Goal: Task Accomplishment & Management: Use online tool/utility

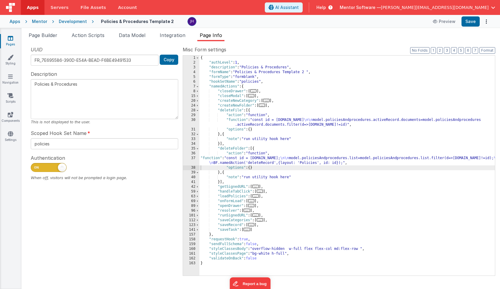
click at [9, 39] on icon at bounding box center [10, 38] width 5 height 6
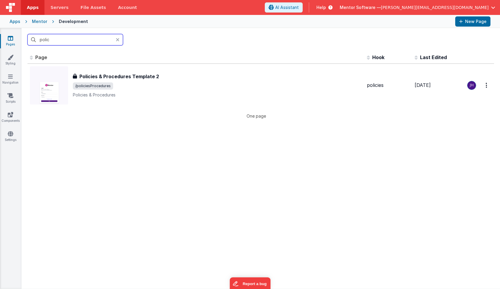
click at [93, 40] on input "polic" at bounding box center [75, 39] width 96 height 11
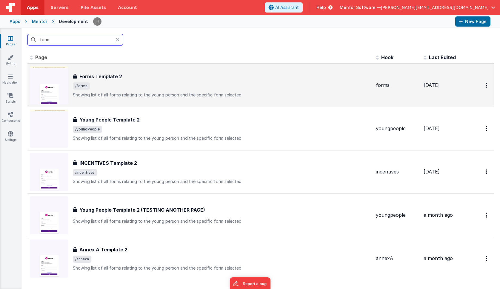
type input "form"
click at [110, 90] on div "Forms Template 2 Forms Template 2 /forms Showing list of all forms relating to …" at bounding box center [222, 85] width 298 height 25
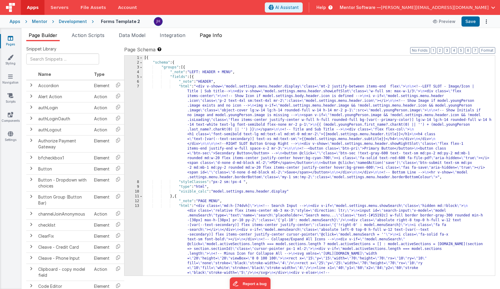
click at [216, 36] on span "Page Info" at bounding box center [211, 35] width 22 height 6
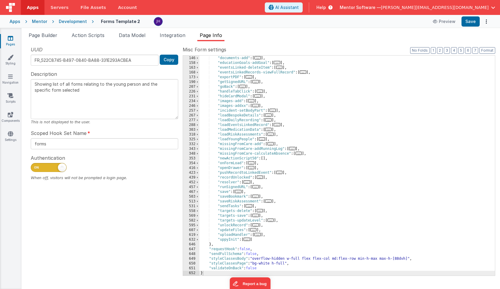
scroll to position [100, 0]
click at [252, 163] on span "..." at bounding box center [251, 162] width 7 height 3
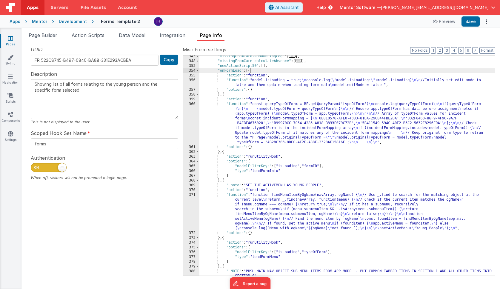
scroll to position [192, 0]
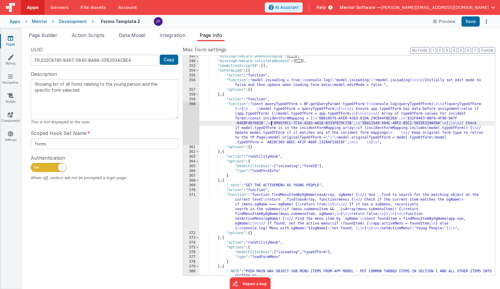
click at [272, 121] on div ""missingFromCare-addRunningLog" : [ ... ] , "missingFromCare-calculateAbsence" …" at bounding box center [346, 169] width 295 height 230
click at [192, 119] on div "360" at bounding box center [191, 123] width 16 height 43
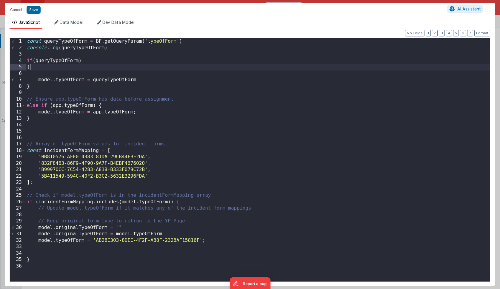
click at [129, 65] on div "const queryTypeOfForm = BF . getQueryParam ( 'typeOfForm' ) console . log ( que…" at bounding box center [258, 166] width 464 height 256
click at [210, 98] on div "const queryTypeOfForm = BF . getQueryParam ( 'typeOfForm' ) console . log ( que…" at bounding box center [258, 166] width 464 height 256
click at [143, 113] on div "const queryTypeOfForm = BF . getQueryParam ( 'typeOfForm' ) console . log ( que…" at bounding box center [258, 166] width 464 height 256
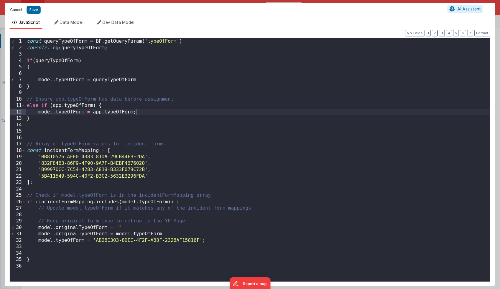
click at [14, 9] on button "Cancel" at bounding box center [16, 10] width 18 height 8
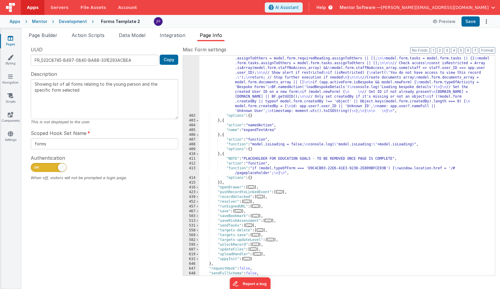
scroll to position [1937, 0]
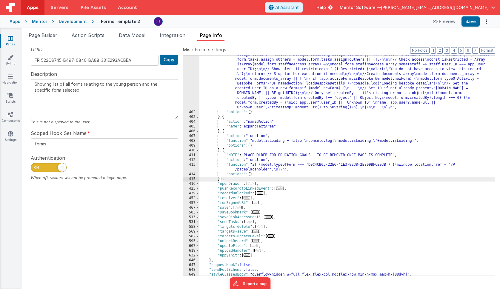
click at [133, 35] on span "Data Model" at bounding box center [132, 35] width 27 height 6
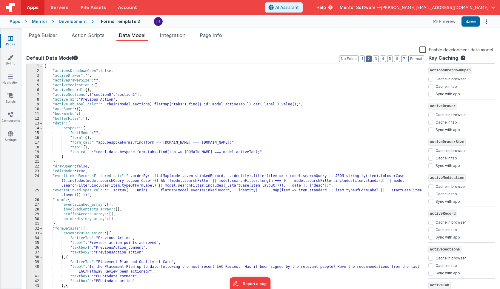
click at [371, 59] on button "2" at bounding box center [369, 59] width 6 height 7
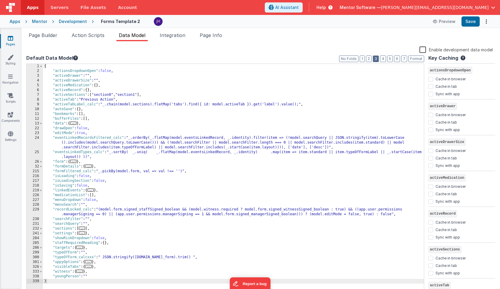
click at [376, 58] on button "3" at bounding box center [376, 59] width 6 height 7
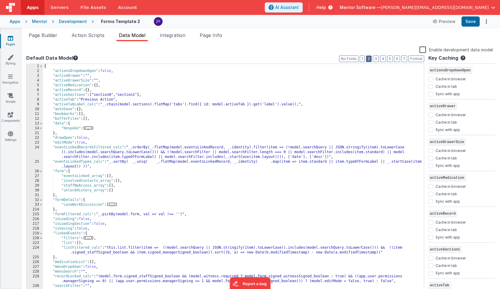
click at [369, 58] on button "2" at bounding box center [369, 59] width 6 height 7
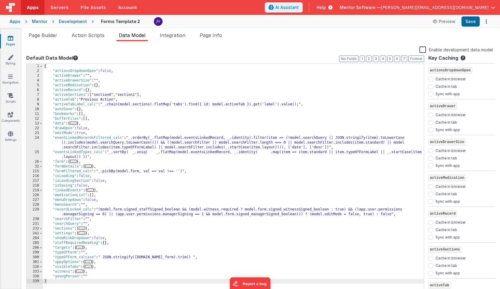
click at [89, 166] on span "..." at bounding box center [88, 165] width 7 height 3
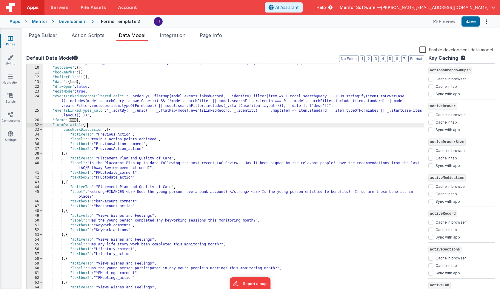
scroll to position [62, 0]
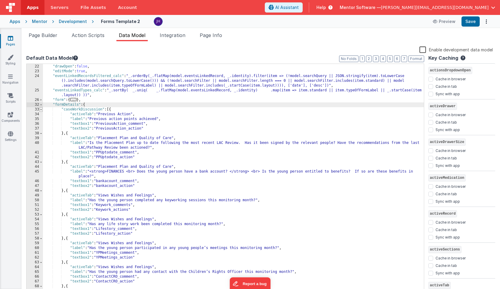
click at [42, 110] on span at bounding box center [40, 109] width 3 height 5
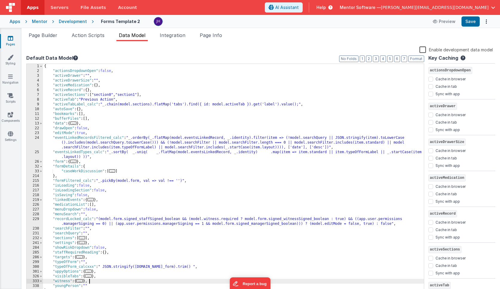
click at [112, 282] on div "{ "actionsDropdownOpen" : false , "activeDrawer" : "" , "activeDrawerSize" : ""…" at bounding box center [233, 184] width 381 height 240
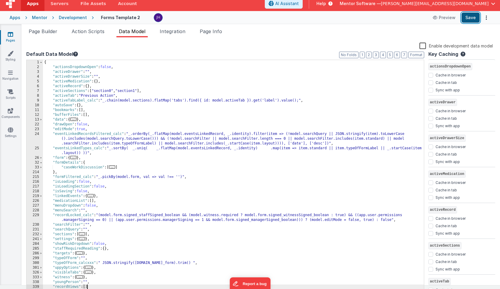
click at [471, 18] on button "Save" at bounding box center [470, 18] width 18 height 10
click at [215, 30] on span "Page Info" at bounding box center [211, 31] width 22 height 6
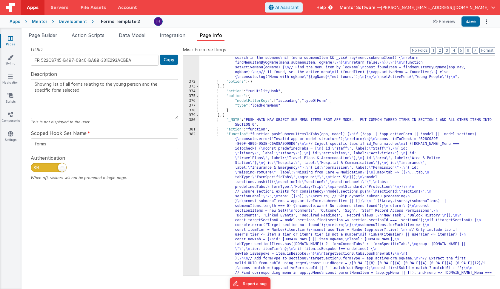
scroll to position [350, 0]
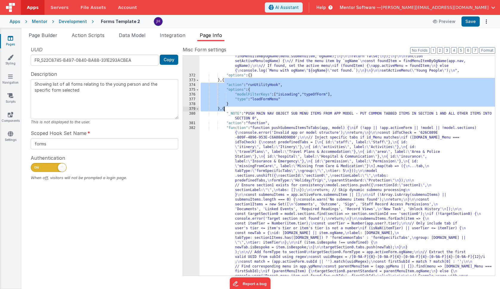
drag, startPoint x: 224, startPoint y: 80, endPoint x: 224, endPoint y: 108, distance: 28.1
click at [224, 108] on div ""function" : "function findMenuItemByOgName(navArray, ogName) { \n // Use _.fin…" at bounding box center [346, 245] width 295 height 421
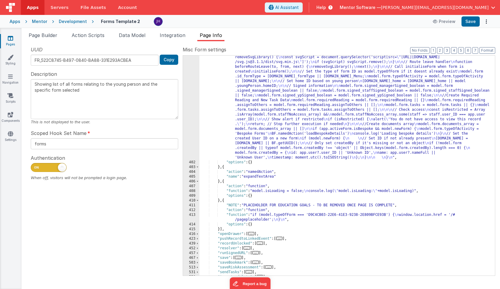
scroll to position [1953, 0]
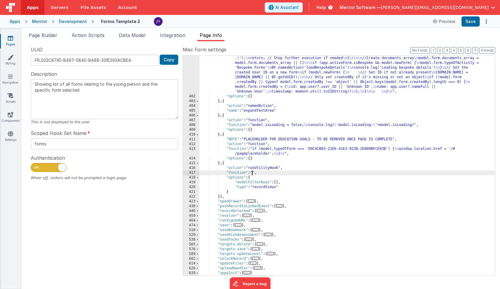
click at [192, 173] on div "417" at bounding box center [191, 172] width 16 height 5
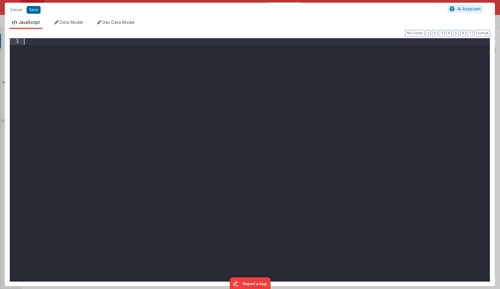
click at [80, 43] on div at bounding box center [256, 166] width 467 height 256
click at [123, 43] on div at bounding box center [256, 166] width 467 height 256
click at [64, 43] on div "action . optiond . recordView =" at bounding box center [256, 166] width 467 height 256
click at [104, 43] on div "action . option . recordView =" at bounding box center [256, 166] width 467 height 256
click at [53, 48] on div "action . option . recordView = { }" at bounding box center [256, 166] width 467 height 256
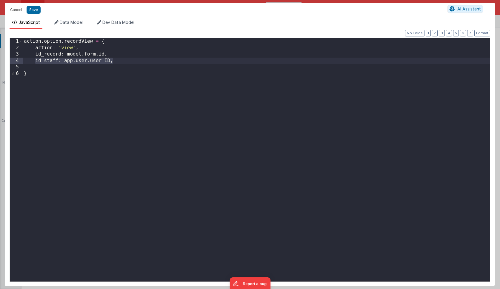
drag, startPoint x: 35, startPoint y: 61, endPoint x: 122, endPoint y: 61, distance: 87.1
click at [122, 61] on div "action . option . recordView = { action : 'view' , id_record : model . form . i…" at bounding box center [256, 166] width 467 height 256
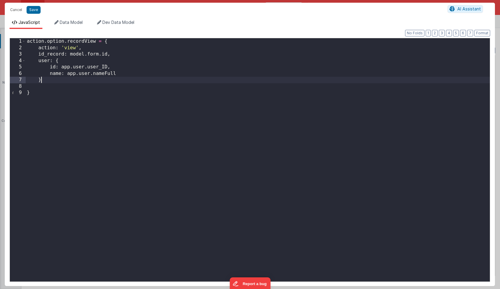
click at [69, 81] on div "action . option . recordView = { action : 'view' , id_record : model . form . i…" at bounding box center [258, 166] width 464 height 256
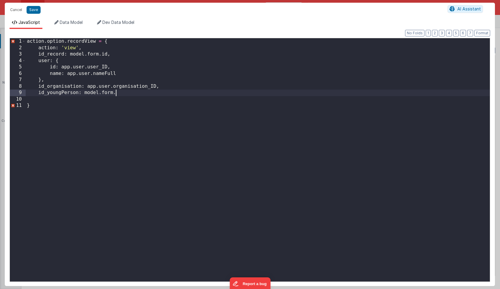
paste textarea
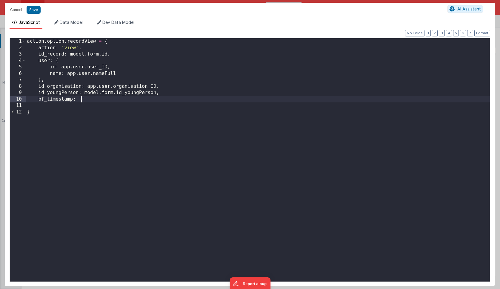
click at [86, 99] on div "action . option . recordView = { action : 'view' , id_record : model . form . i…" at bounding box center [258, 166] width 464 height 256
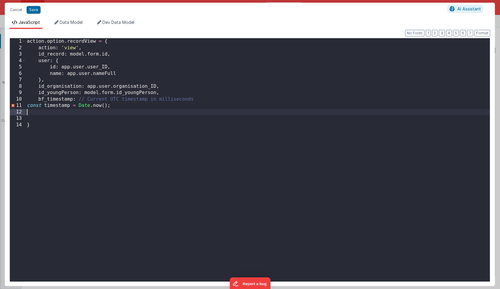
click at [78, 100] on div "action . option . recordView = { action : 'view' , id_record : model . form . i…" at bounding box center [258, 166] width 464 height 256
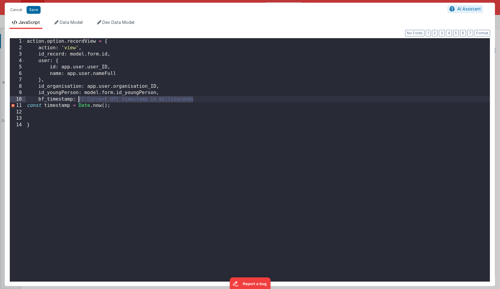
drag, startPoint x: 196, startPoint y: 99, endPoint x: 79, endPoint y: 101, distance: 116.7
click at [79, 101] on div "action . option . recordView = { action : 'view' , id_record : model . form . i…" at bounding box center [258, 166] width 464 height 256
click at [115, 124] on div "action . option . recordView = { action : 'view' , id_record : model . form . i…" at bounding box center [258, 166] width 464 height 256
click at [119, 99] on div "action . option . recordView = { action : 'view' , id_record : model . form . i…" at bounding box center [258, 166] width 464 height 256
click at [47, 107] on div "action . option . recordView = { action : 'view' , id_record : model . form . i…" at bounding box center [258, 166] width 464 height 256
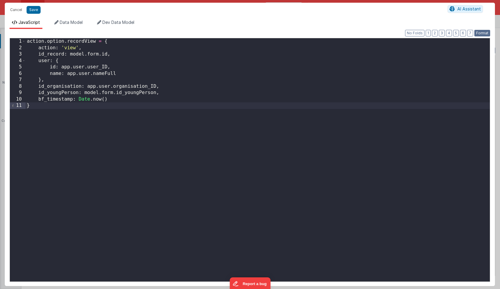
click at [479, 34] on button "Format" at bounding box center [482, 33] width 16 height 7
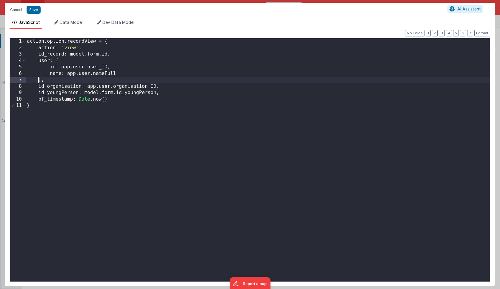
click at [39, 81] on div "action . option . recordView = { action : 'view' , id_record : model . form . i…" at bounding box center [258, 166] width 464 height 256
click at [27, 106] on div "action . option . recordView = { action : 'view' , id_record : model . form . i…" at bounding box center [258, 166] width 464 height 256
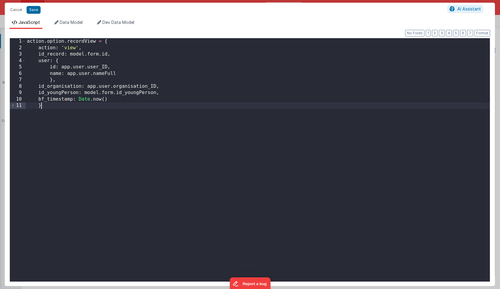
click at [53, 106] on div "action . option . recordView = { action : 'view' , id_record : model . form . i…" at bounding box center [258, 166] width 464 height 256
click at [32, 10] on button "Save" at bounding box center [34, 10] width 14 height 8
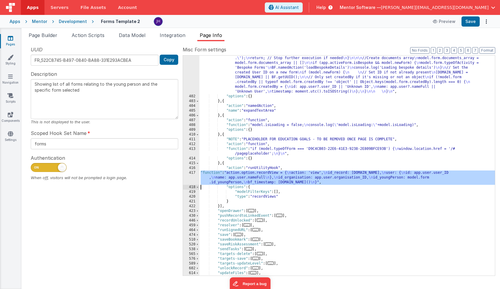
click at [192, 176] on div "417" at bounding box center [191, 177] width 16 height 14
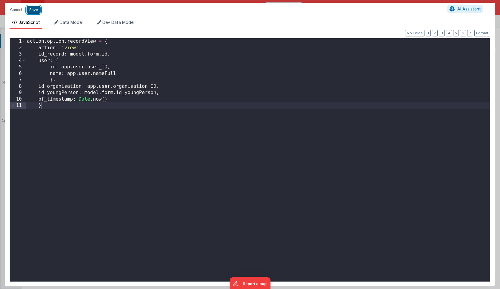
click at [33, 10] on button "Save" at bounding box center [34, 10] width 14 height 8
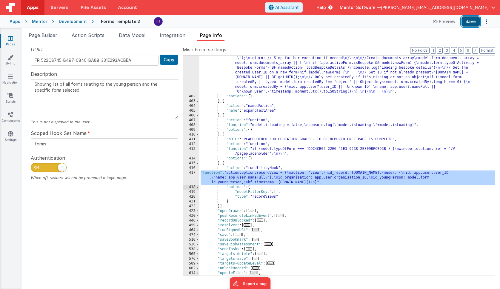
click at [468, 23] on button "Save" at bounding box center [470, 21] width 18 height 10
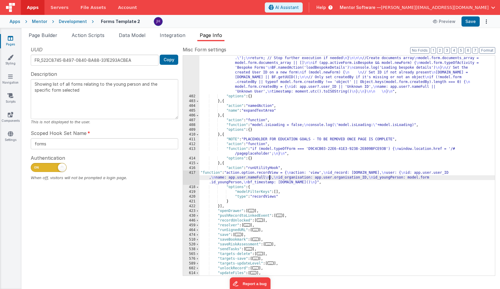
click at [192, 175] on div "417" at bounding box center [191, 177] width 16 height 14
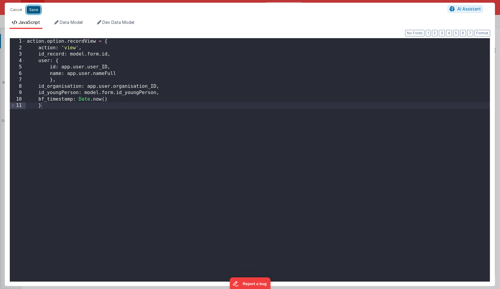
click at [34, 9] on button "Save" at bounding box center [34, 10] width 14 height 8
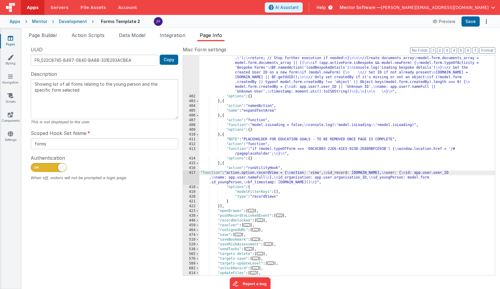
click at [189, 173] on div "417" at bounding box center [191, 177] width 16 height 14
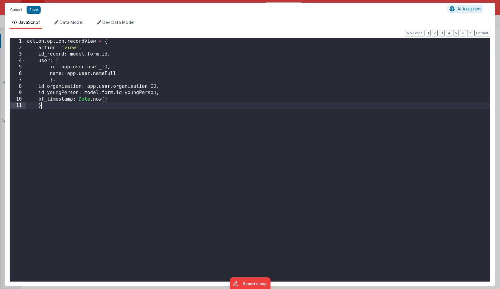
click at [167, 120] on div "action . option . recordView = { action : 'view' , id_record : model . form . i…" at bounding box center [258, 166] width 464 height 256
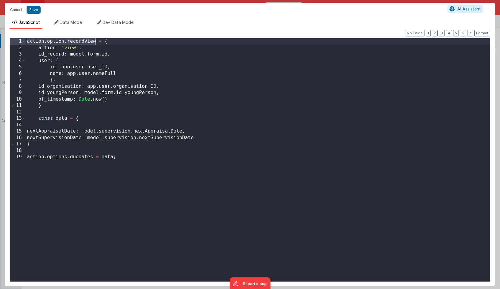
drag, startPoint x: 27, startPoint y: 42, endPoint x: 95, endPoint y: 39, distance: 68.1
click at [95, 39] on div "action . option . recordView = { action : 'view' , id_record : model . form . i…" at bounding box center [258, 166] width 464 height 256
click at [48, 107] on div "const data = { action : 'view' , id_record : model . form . id , user : { id : …" at bounding box center [258, 166] width 464 height 256
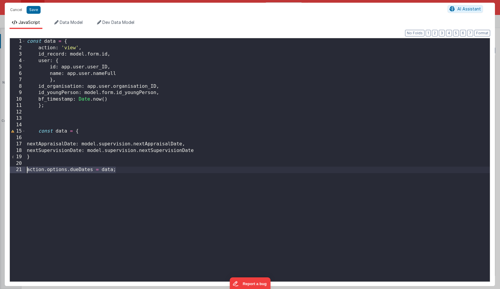
drag, startPoint x: 120, startPoint y: 171, endPoint x: 25, endPoint y: 171, distance: 94.3
click at [25, 171] on div "1 2 3 4 5 6 7 8 9 10 11 12 13 14 15 16 17 18 19 20 21 const data = { action : '…" at bounding box center [250, 160] width 481 height 244
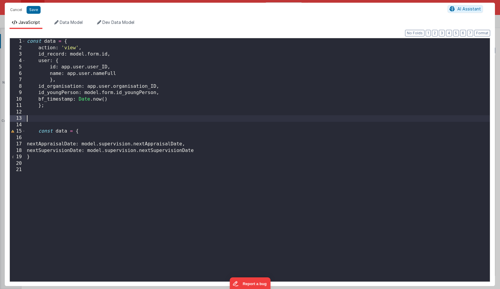
click at [32, 119] on div "const data = { action : 'view' , id_record : model . form . id , user : { id : …" at bounding box center [258, 166] width 464 height 256
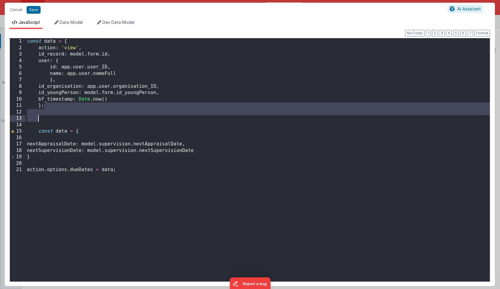
click at [43, 118] on div "const data = { action : 'view' , id_record : model . form . id , user : { id : …" at bounding box center [258, 166] width 464 height 256
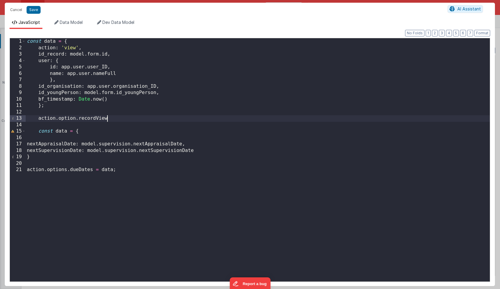
click at [76, 119] on div "const data = { action : 'view' , id_record : model . form . id , user : { id : …" at bounding box center [258, 166] width 464 height 256
drag, startPoint x: 111, startPoint y: 118, endPoint x: 36, endPoint y: 120, distance: 75.2
click at [36, 120] on div "const data = { action : 'view' , id_record : model . form . id , user : { id : …" at bounding box center [258, 166] width 464 height 256
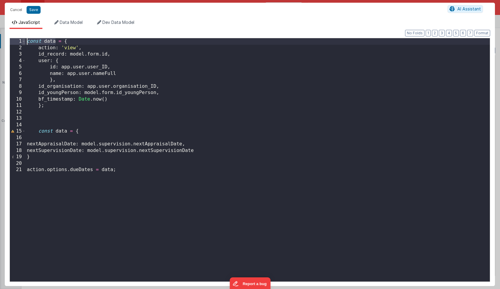
drag, startPoint x: 55, startPoint y: 41, endPoint x: 22, endPoint y: 43, distance: 32.6
click at [22, 43] on div "1 2 3 4 5 6 7 8 9 10 11 12 13 14 15 16 17 18 19 20 21 const data = { action : '…" at bounding box center [250, 160] width 481 height 244
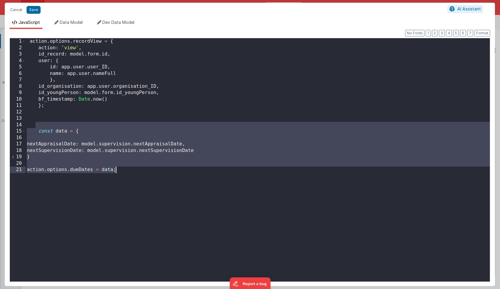
drag, startPoint x: 36, startPoint y: 123, endPoint x: 154, endPoint y: 179, distance: 130.3
click at [154, 179] on div "action . options . recordView = { action : 'view' , id_record : model . form . …" at bounding box center [258, 166] width 464 height 256
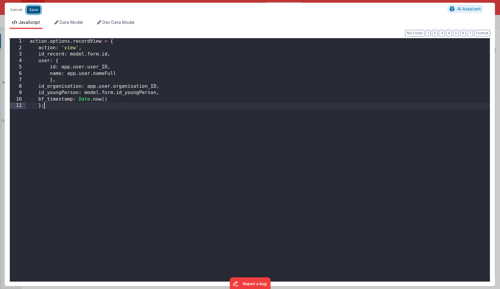
click at [33, 12] on button "Save" at bounding box center [34, 10] width 14 height 8
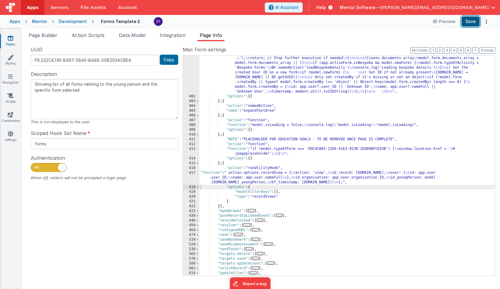
click at [471, 21] on button "Save" at bounding box center [470, 21] width 18 height 10
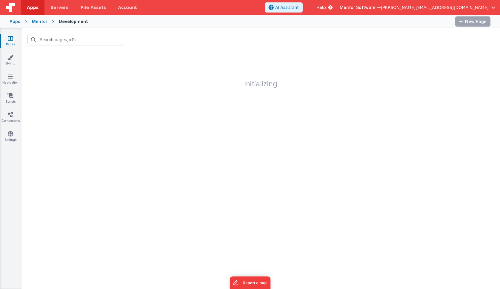
click at [11, 37] on icon at bounding box center [10, 38] width 5 height 6
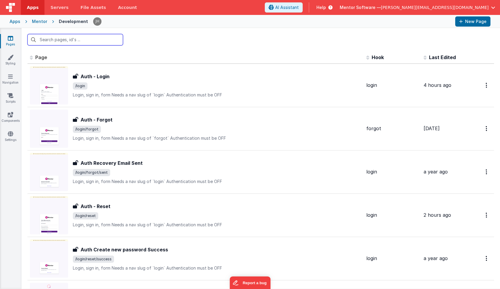
click at [54, 41] on input "text" at bounding box center [75, 39] width 96 height 11
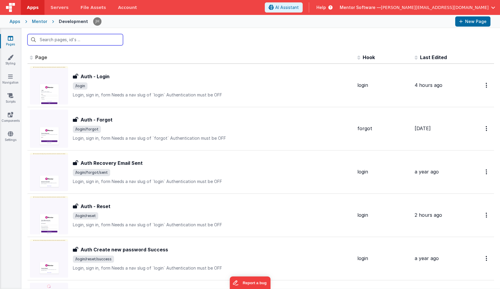
click at [83, 41] on input "text" at bounding box center [75, 39] width 96 height 11
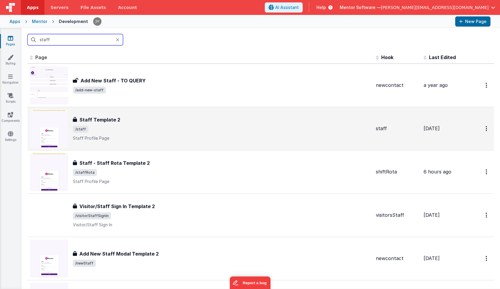
type input "staff"
click at [150, 124] on div "Staff Template 2 Staff Template 2 /staff Staff Profile Page" at bounding box center [222, 128] width 298 height 25
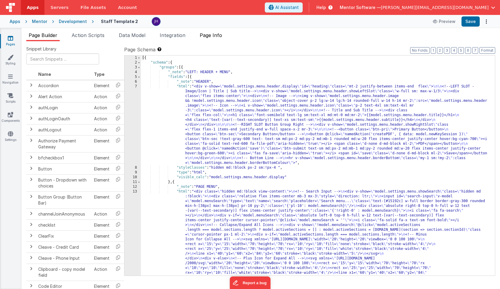
click at [213, 33] on span "Page Info" at bounding box center [211, 35] width 22 height 6
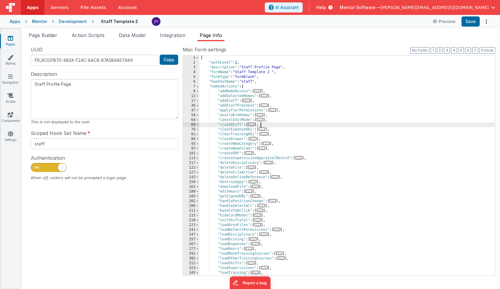
click at [332, 123] on div "{ "authLevel" : 1 , "description" : "Staff Profile Page" , "formName" : "Staff …" at bounding box center [346, 171] width 295 height 230
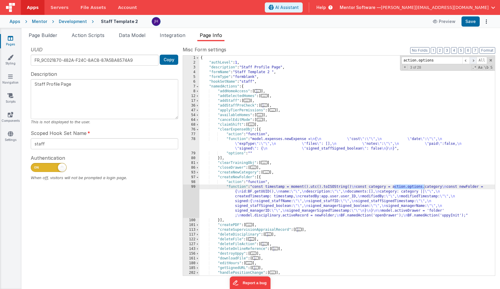
type input "action.options"
click at [473, 61] on span at bounding box center [472, 60] width 7 height 7
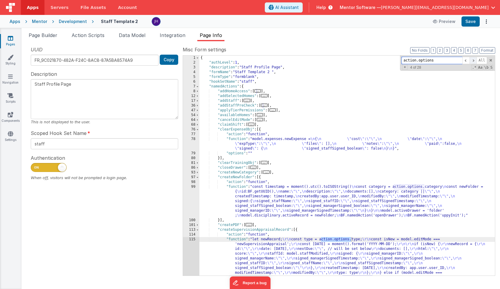
click at [473, 61] on span at bounding box center [472, 60] width 7 height 7
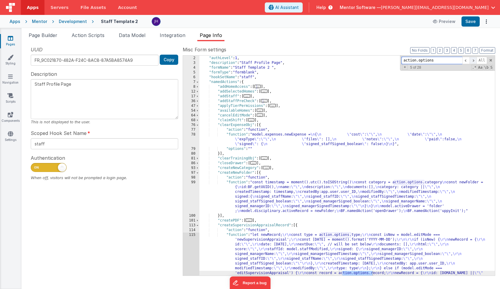
click at [473, 61] on span at bounding box center [472, 60] width 7 height 7
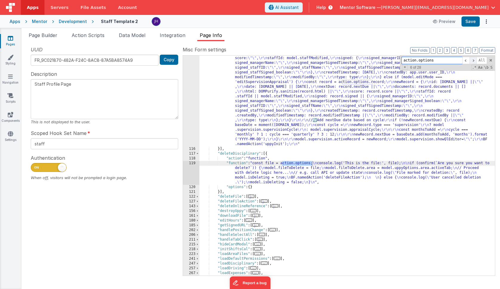
scroll to position [195, 0]
click at [473, 61] on span at bounding box center [472, 60] width 7 height 7
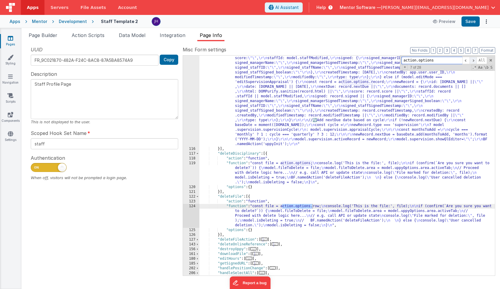
click at [473, 61] on span at bounding box center [472, 60] width 7 height 7
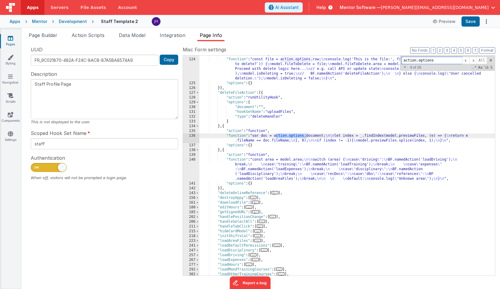
scroll to position [343, 0]
click at [474, 60] on span at bounding box center [472, 60] width 7 height 7
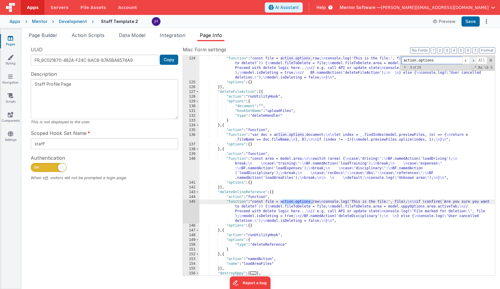
click at [474, 60] on span at bounding box center [472, 60] width 7 height 7
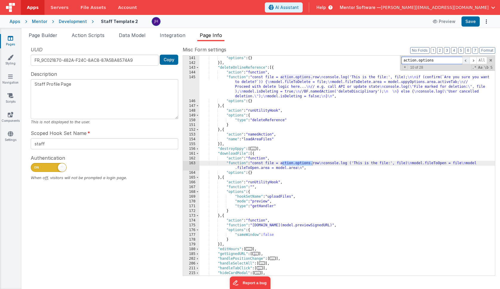
click at [467, 61] on span at bounding box center [465, 60] width 7 height 7
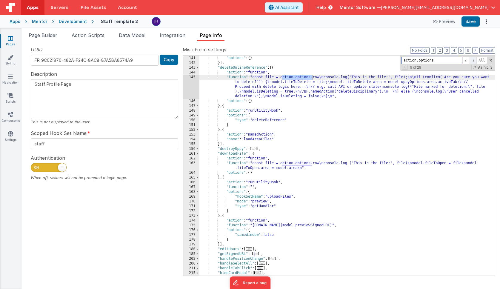
click at [473, 61] on span at bounding box center [472, 60] width 7 height 7
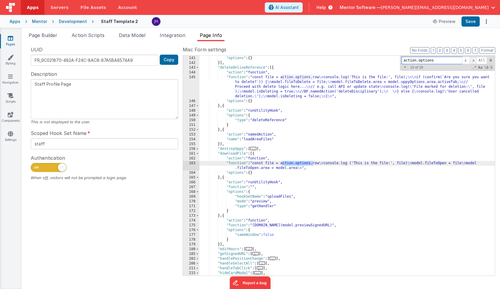
click at [473, 61] on span at bounding box center [472, 60] width 7 height 7
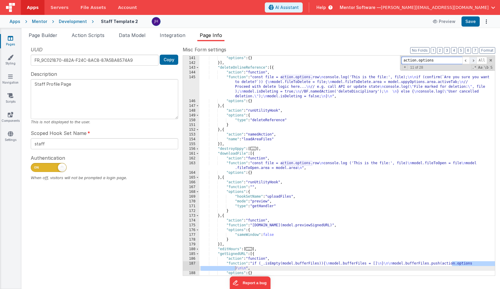
click at [473, 61] on span at bounding box center [472, 60] width 7 height 7
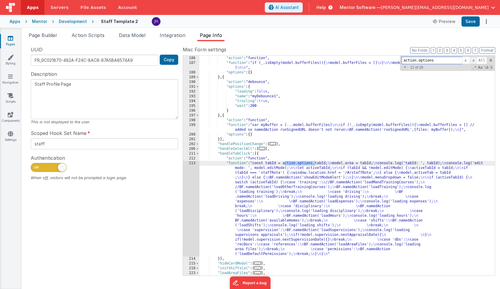
click at [473, 61] on span at bounding box center [472, 60] width 7 height 7
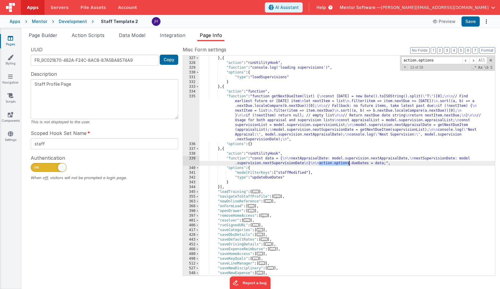
click at [192, 160] on div "339" at bounding box center [191, 161] width 16 height 10
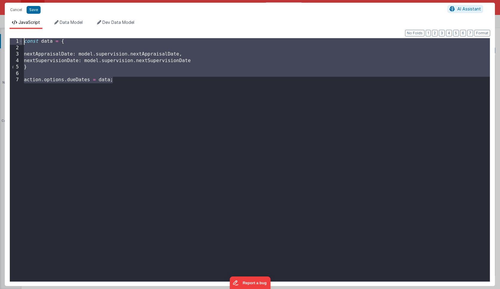
drag, startPoint x: 118, startPoint y: 82, endPoint x: 20, endPoint y: 42, distance: 105.6
click at [20, 42] on div "1 2 3 4 5 6 7 const data = { nextAppraisalDate : model . supervision . nextAppr…" at bounding box center [250, 160] width 481 height 244
click at [32, 10] on button "Save" at bounding box center [34, 10] width 14 height 8
